Goal: Transaction & Acquisition: Obtain resource

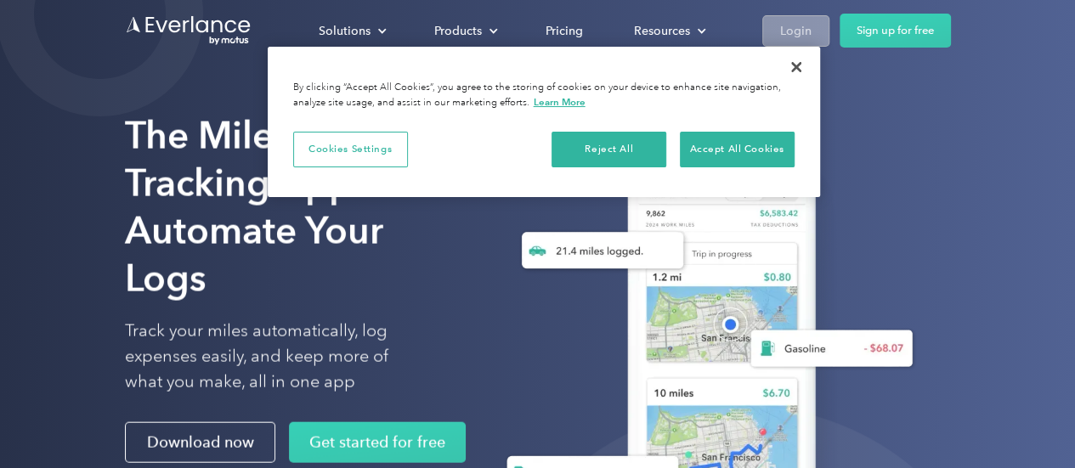
click at [789, 38] on div "Login" at bounding box center [795, 30] width 31 height 21
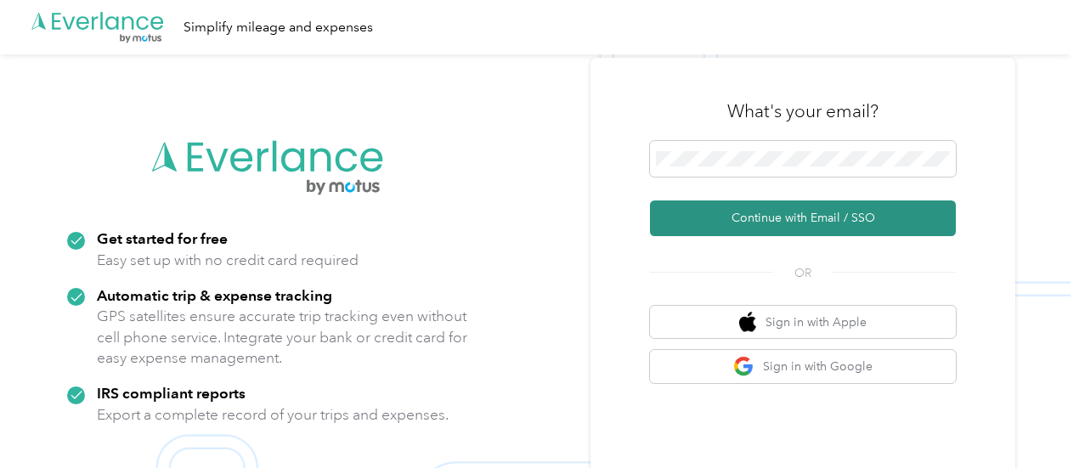
click at [802, 208] on button "Continue with Email / SSO" at bounding box center [803, 219] width 306 height 36
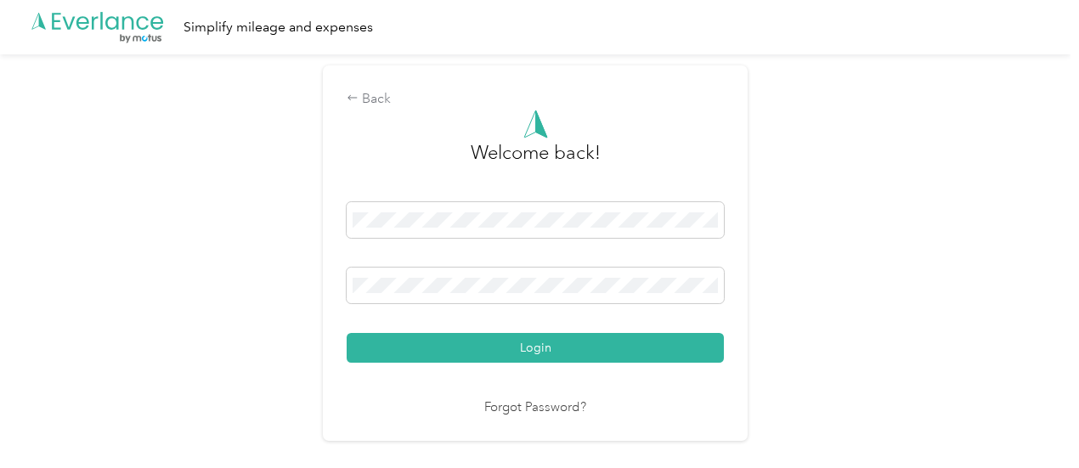
click at [534, 332] on div "Login" at bounding box center [535, 282] width 377 height 161
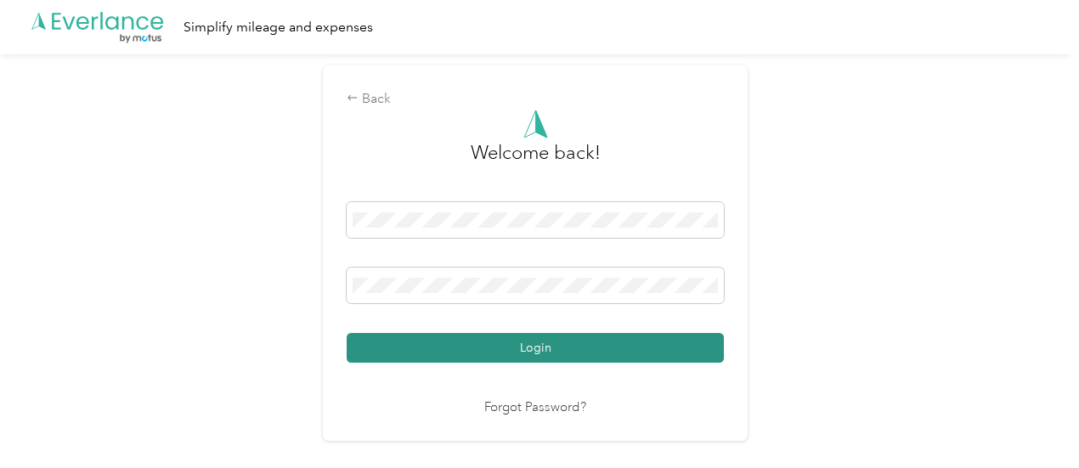
click at [535, 338] on button "Login" at bounding box center [535, 348] width 377 height 30
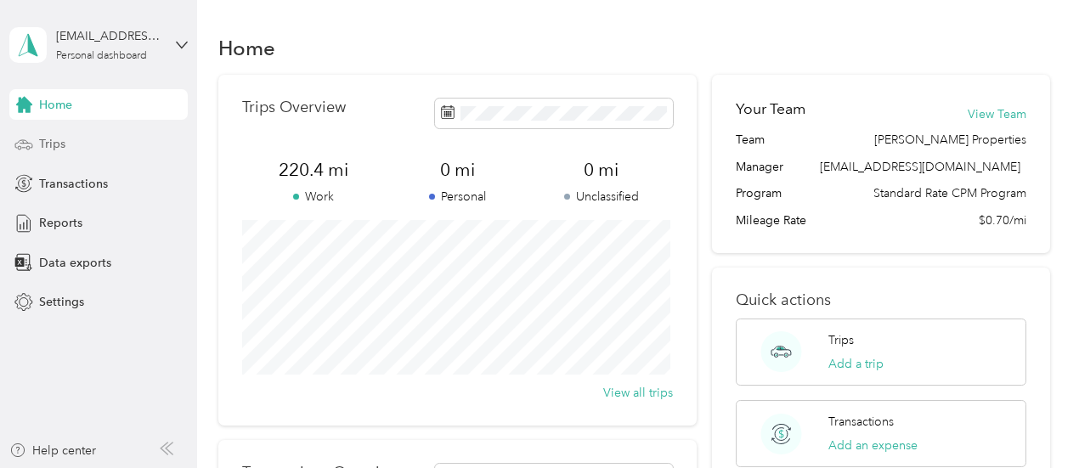
click at [56, 154] on div "Trips" at bounding box center [98, 144] width 178 height 31
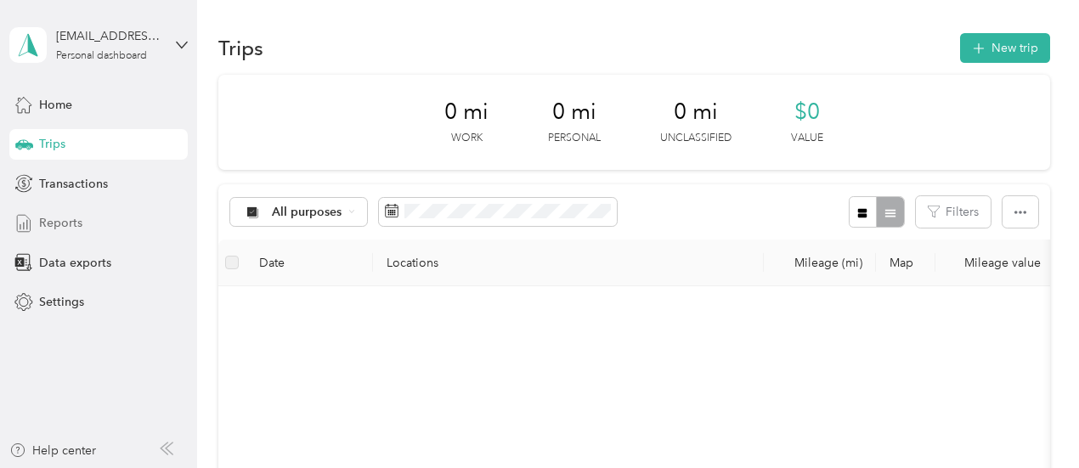
click at [59, 220] on span "Reports" at bounding box center [60, 223] width 43 height 18
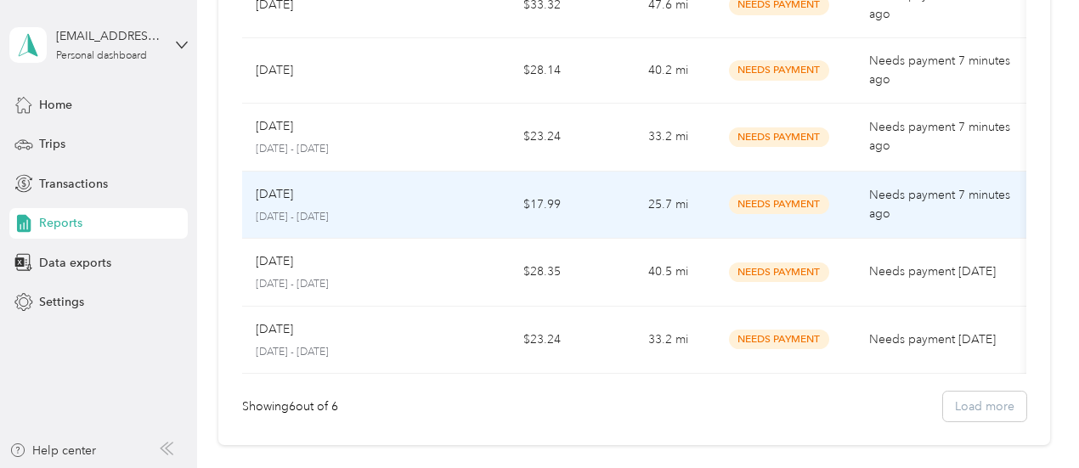
scroll to position [209, 0]
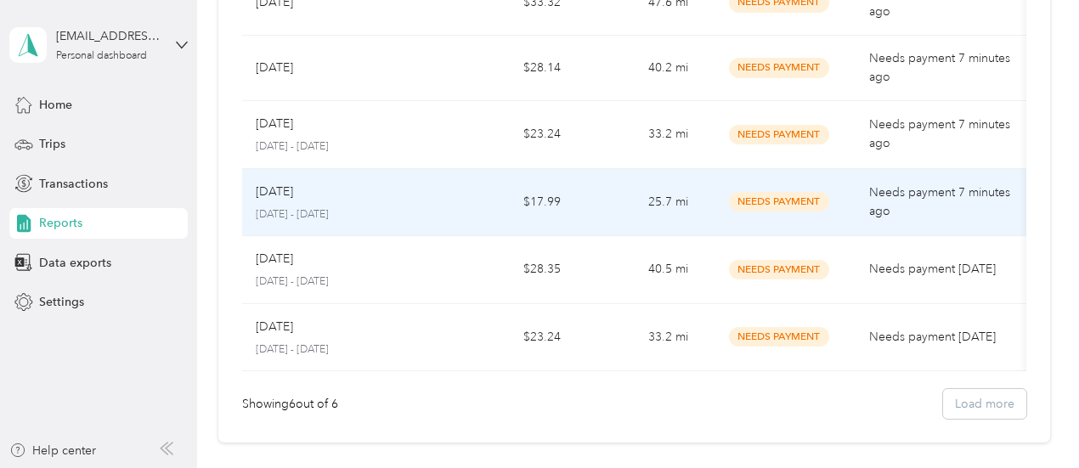
click at [513, 184] on td "$17.99" at bounding box center [509, 203] width 127 height 68
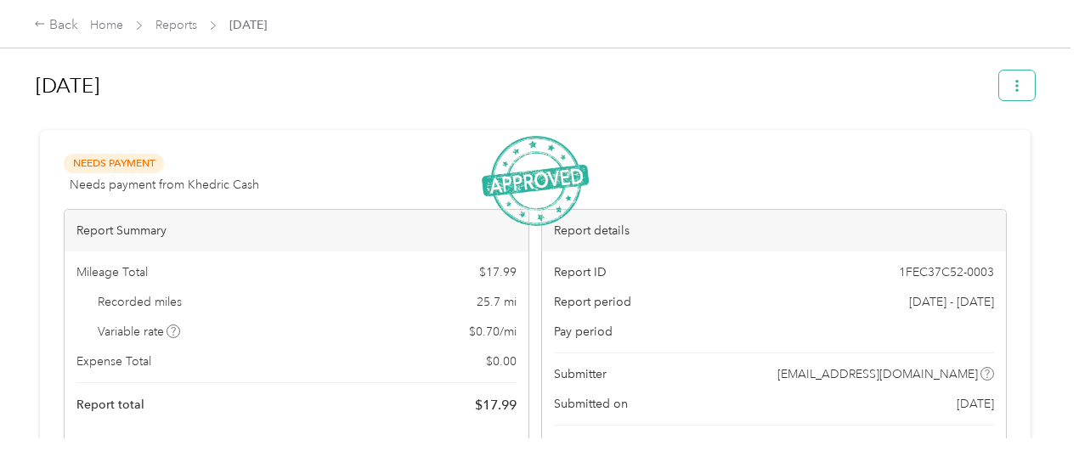
click at [1014, 99] on button "button" at bounding box center [1017, 86] width 36 height 30
click at [982, 144] on span "Download" at bounding box center [965, 148] width 56 height 18
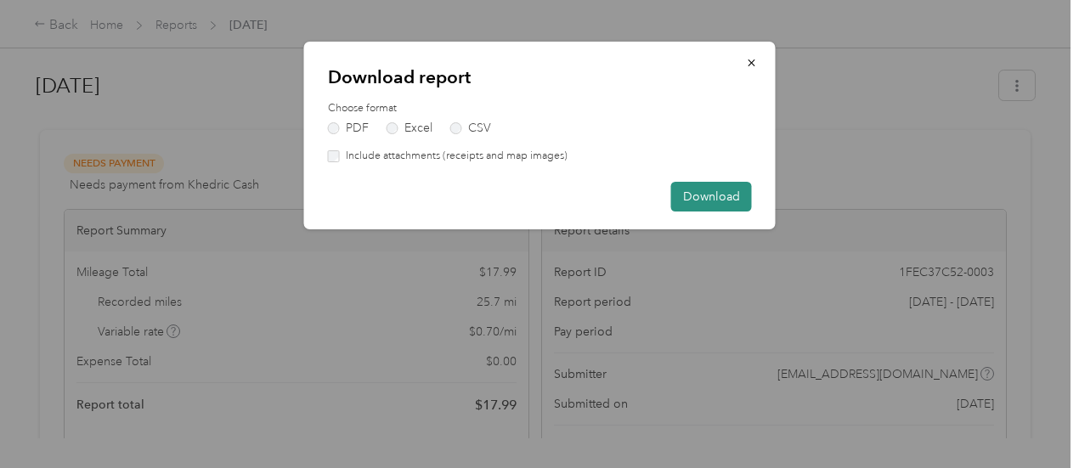
click at [720, 196] on button "Download" at bounding box center [711, 197] width 81 height 30
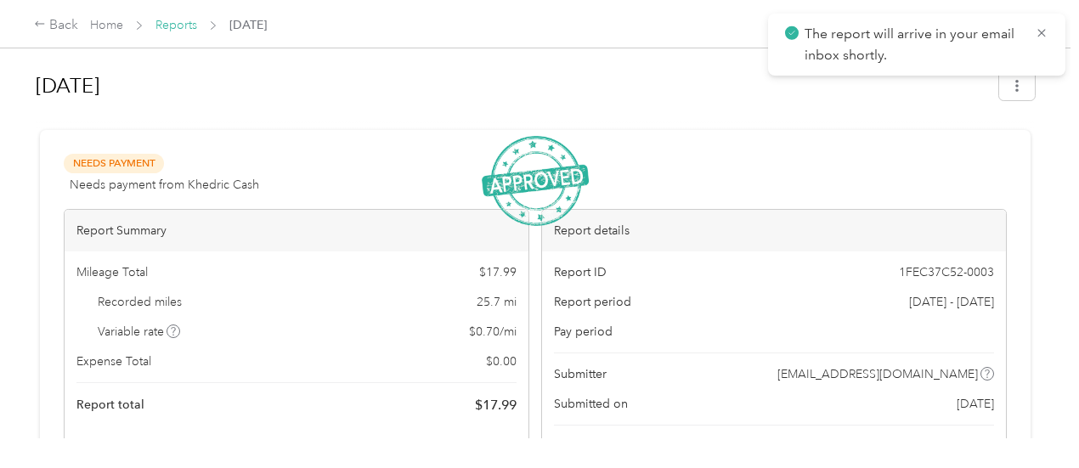
click at [179, 27] on link "Reports" at bounding box center [177, 25] width 42 height 14
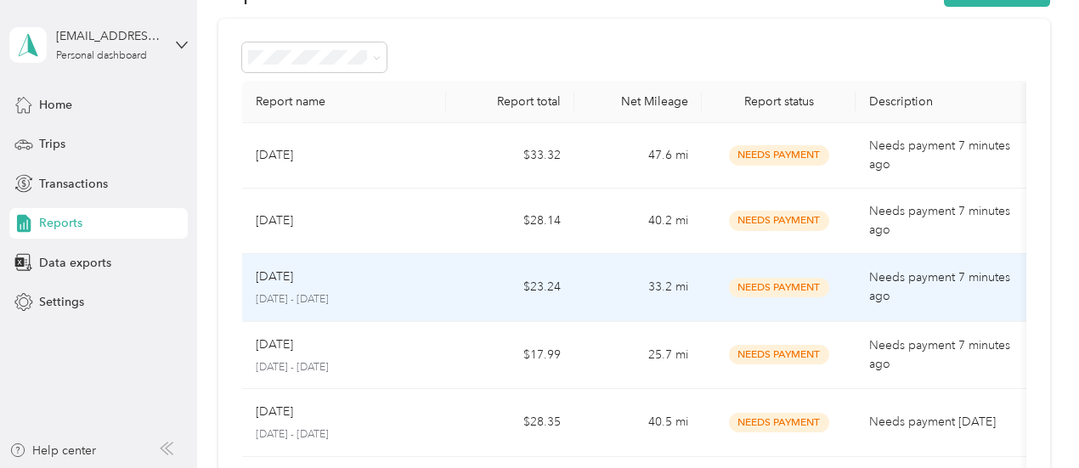
scroll to position [53, 0]
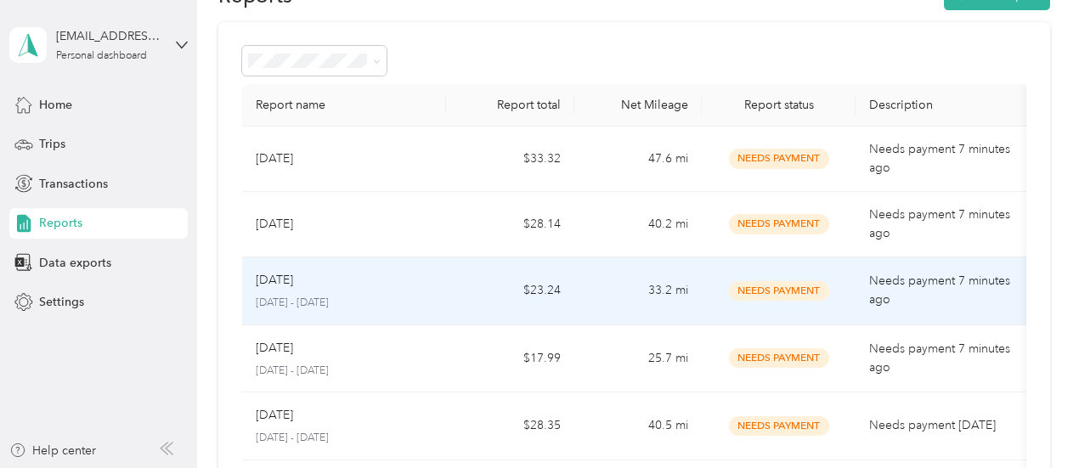
click at [371, 286] on div "[DATE]" at bounding box center [345, 280] width 178 height 19
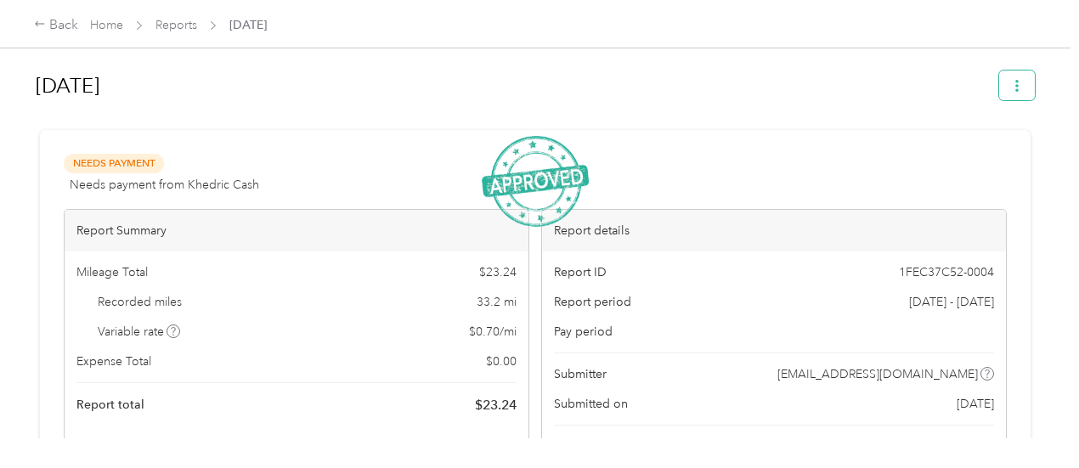
click at [1013, 81] on icon "button" at bounding box center [1017, 86] width 12 height 12
click at [955, 156] on span "Download" at bounding box center [965, 148] width 56 height 18
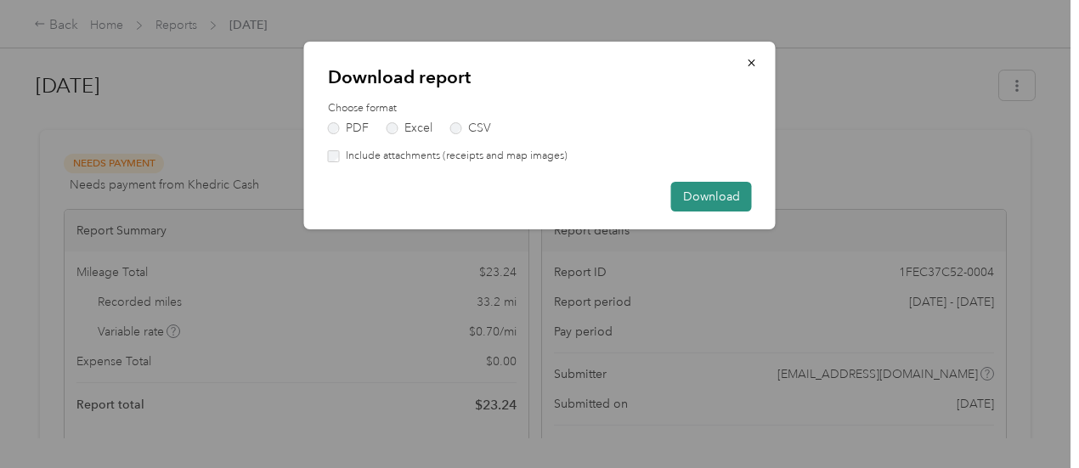
click at [725, 200] on button "Download" at bounding box center [711, 197] width 81 height 30
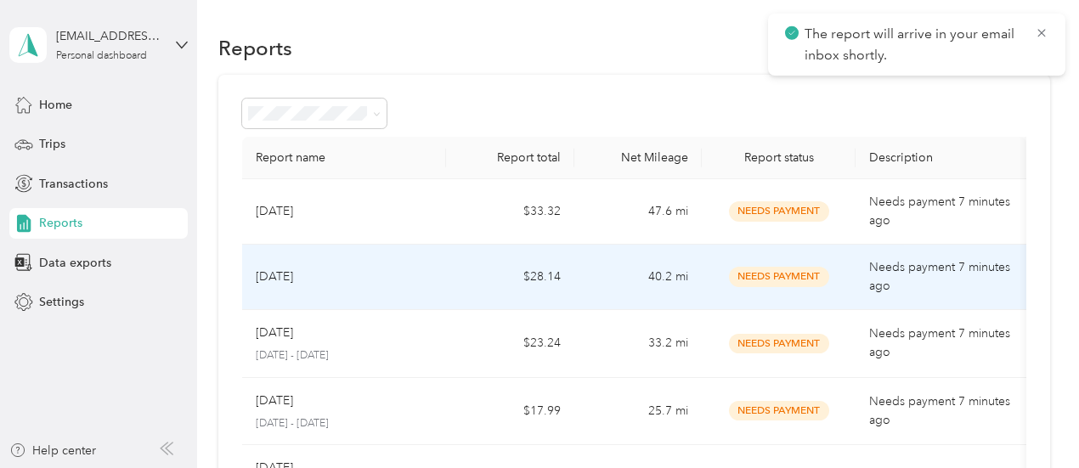
click at [427, 274] on div "[DATE]" at bounding box center [345, 277] width 178 height 19
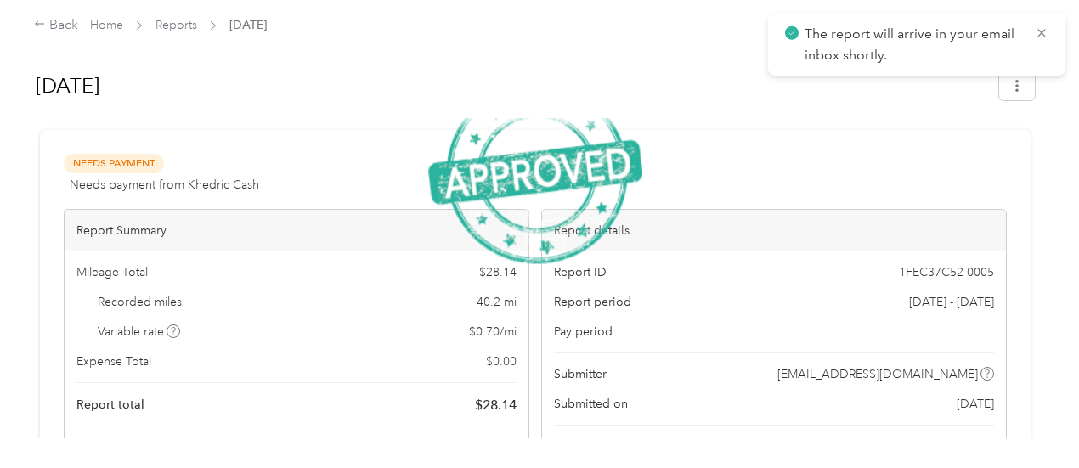
click at [1033, 41] on span "The report will arrive in your email inbox shortly." at bounding box center [916, 45] width 263 height 42
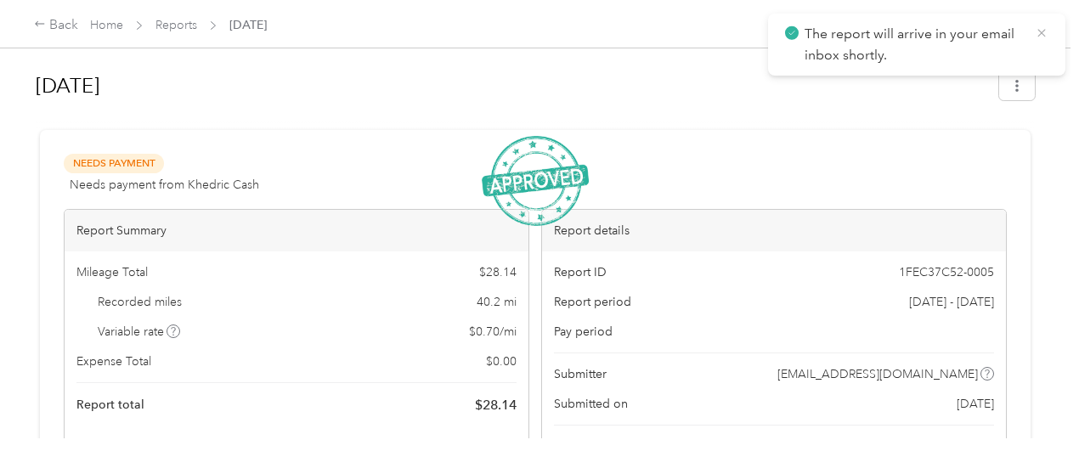
click at [1035, 38] on icon at bounding box center [1042, 32] width 14 height 15
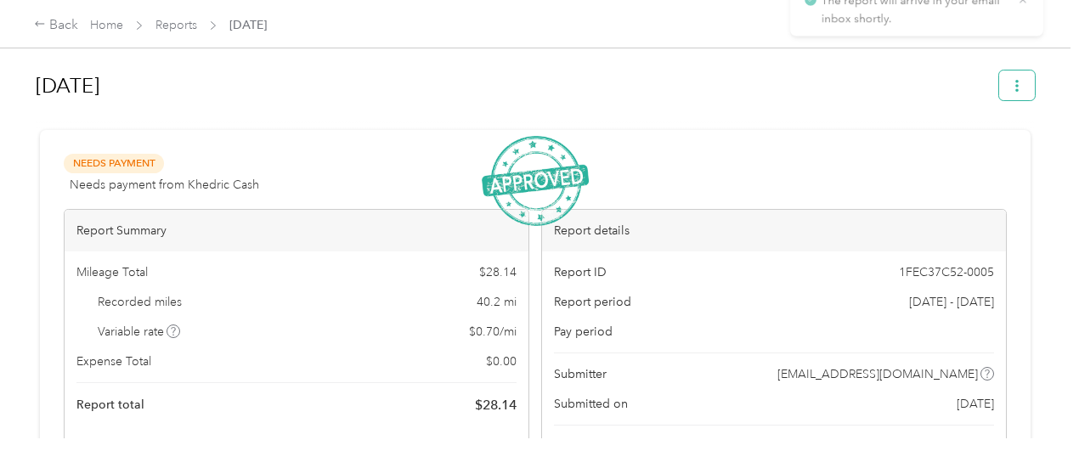
click at [1023, 84] on button "button" at bounding box center [1017, 86] width 36 height 30
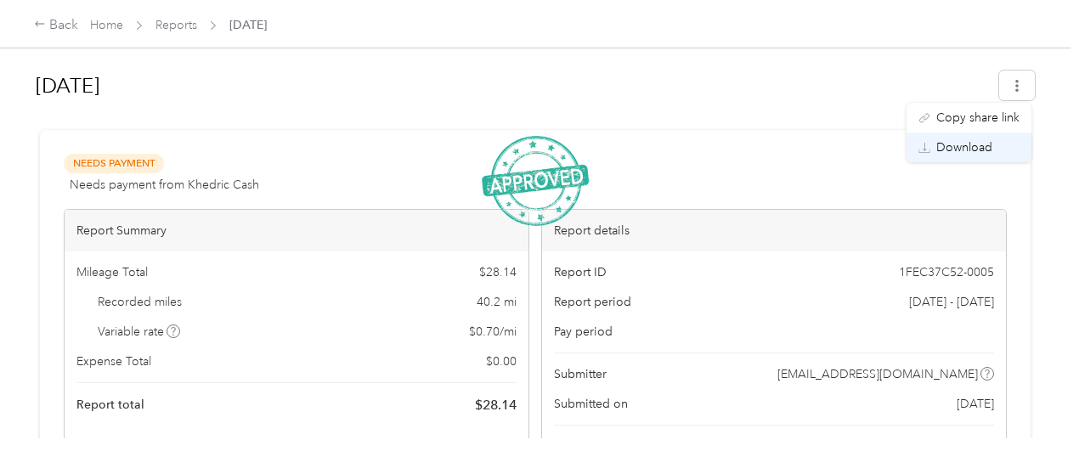
click at [991, 144] on span "Download" at bounding box center [965, 148] width 56 height 18
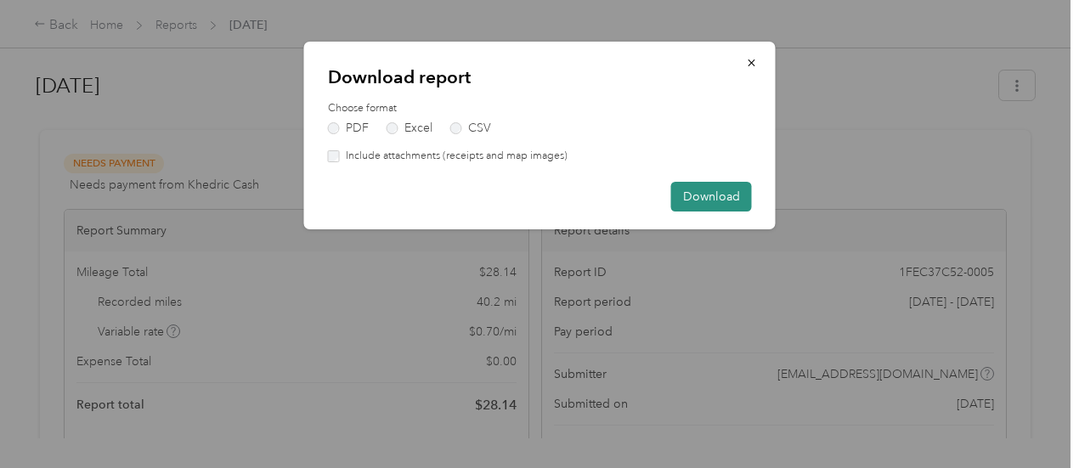
click at [719, 191] on button "Download" at bounding box center [711, 197] width 81 height 30
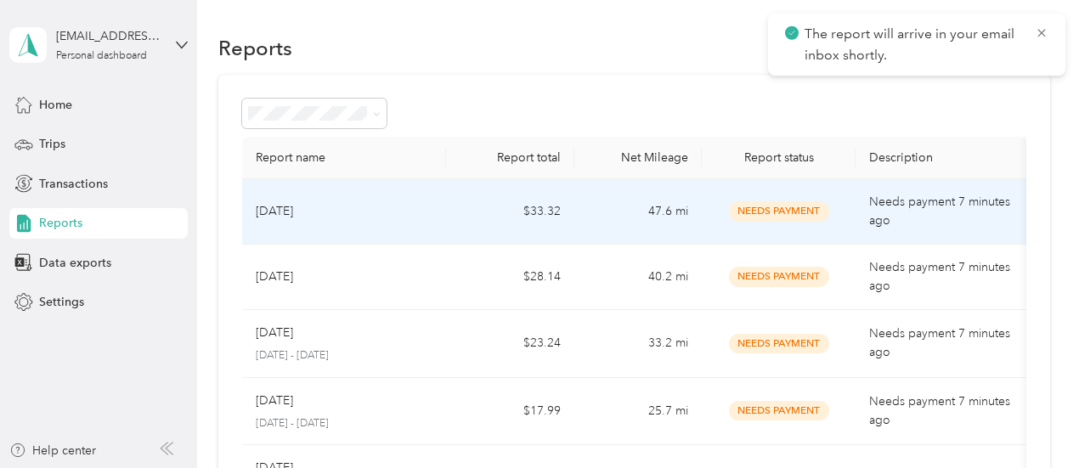
click at [452, 196] on td "$33.32" at bounding box center [509, 211] width 127 height 65
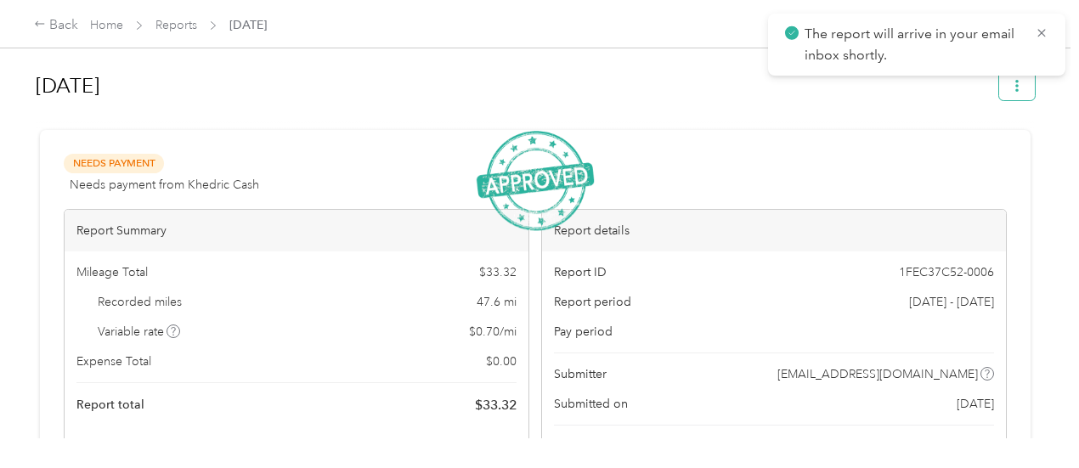
click at [1013, 79] on span "button" at bounding box center [1017, 85] width 12 height 14
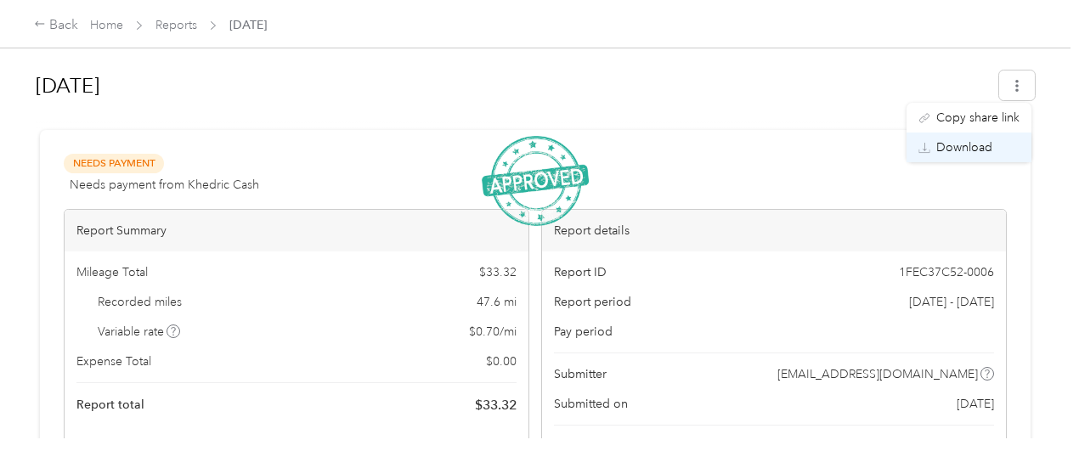
click at [964, 142] on span "Download" at bounding box center [965, 148] width 56 height 18
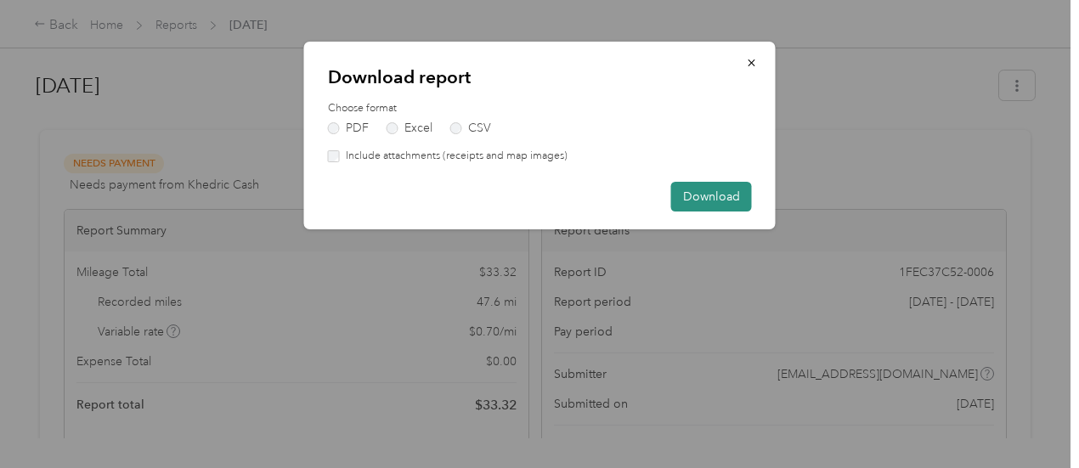
click at [698, 193] on button "Download" at bounding box center [711, 197] width 81 height 30
